Goal: Information Seeking & Learning: Find specific fact

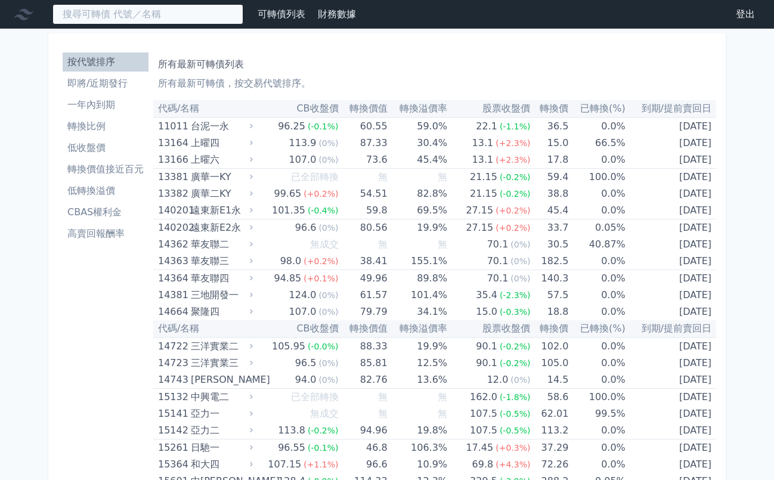
click at [144, 17] on input at bounding box center [147, 14] width 191 height 20
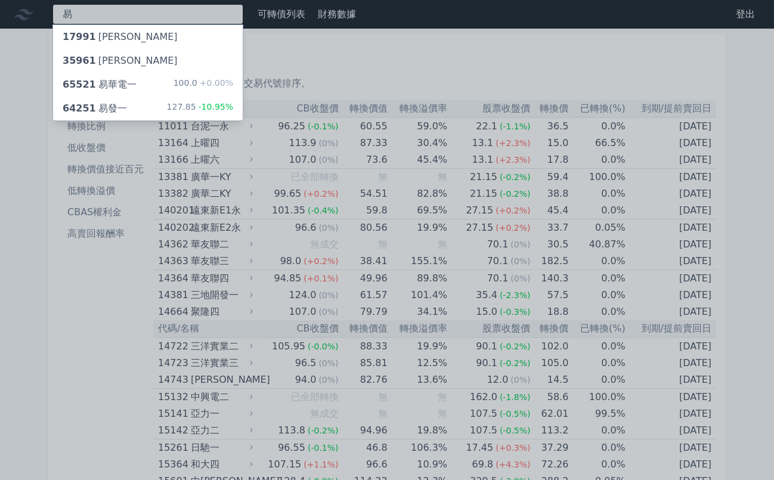
type input "易"
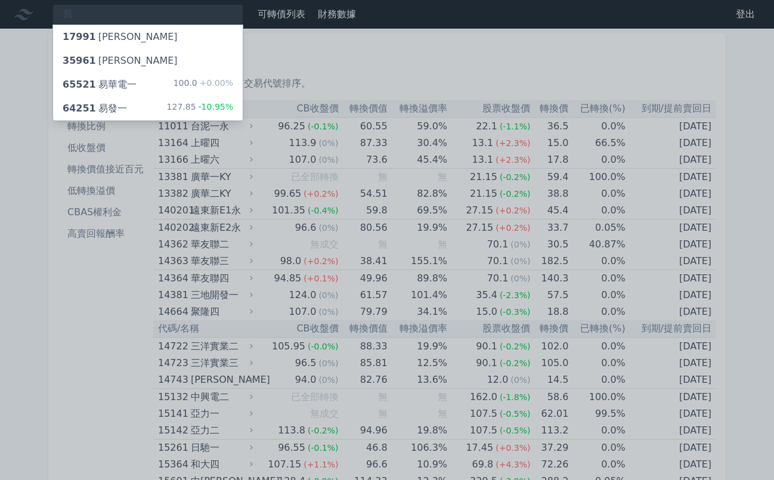
click at [126, 108] on div "64251 易發一 127.85 -10.95%" at bounding box center [148, 109] width 190 height 24
